Goal: Browse casually

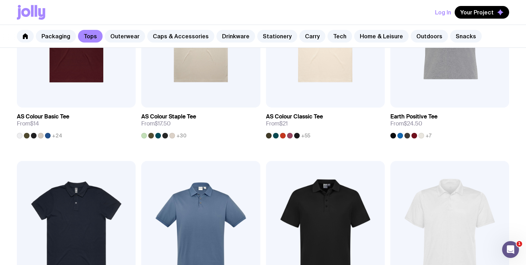
scroll to position [217, 0]
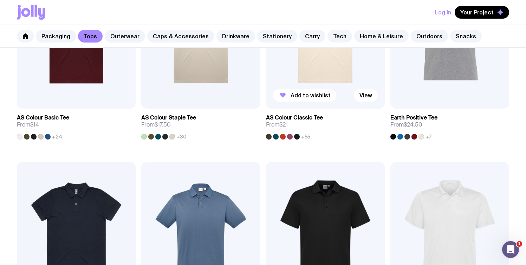
click at [300, 84] on img at bounding box center [325, 37] width 119 height 143
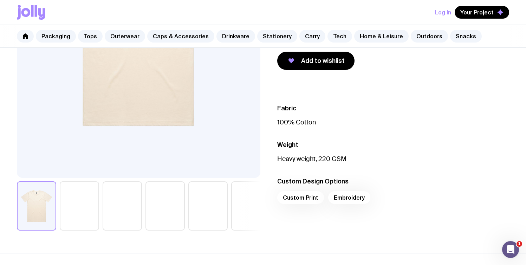
scroll to position [280, 0]
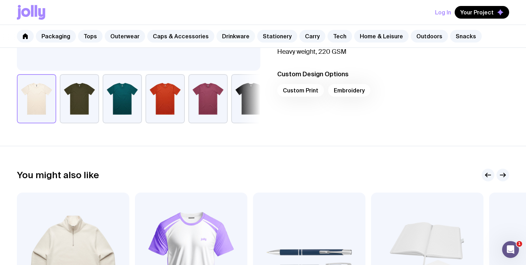
click at [231, 35] on link "Drinkware" at bounding box center [235, 36] width 39 height 13
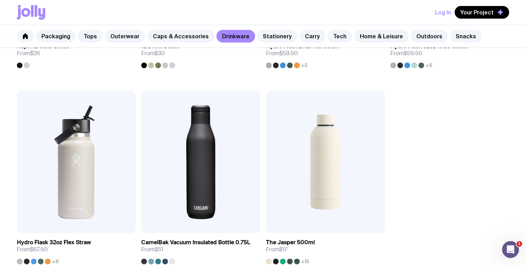
scroll to position [1190, 0]
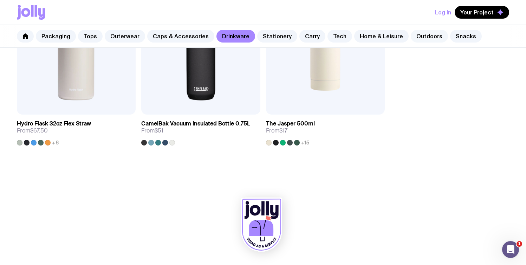
click at [410, 37] on link "Outdoors" at bounding box center [428, 36] width 37 height 13
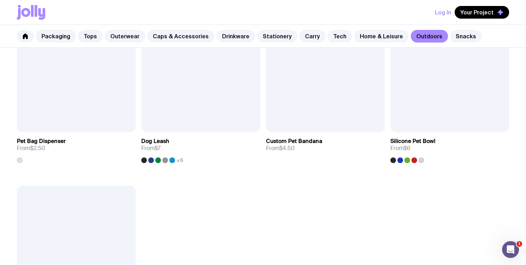
scroll to position [947, 0]
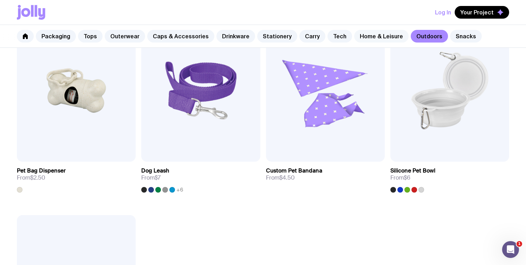
click at [387, 35] on link "Home & Leisure" at bounding box center [381, 36] width 54 height 13
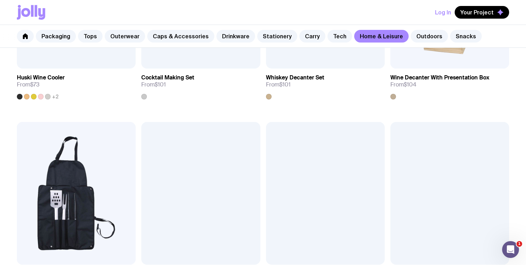
scroll to position [317, 0]
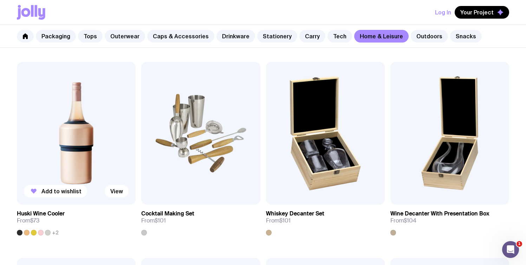
click at [83, 144] on img at bounding box center [76, 133] width 119 height 143
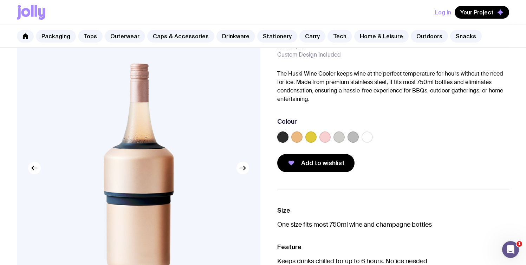
scroll to position [145, 0]
